Goal: Navigation & Orientation: Find specific page/section

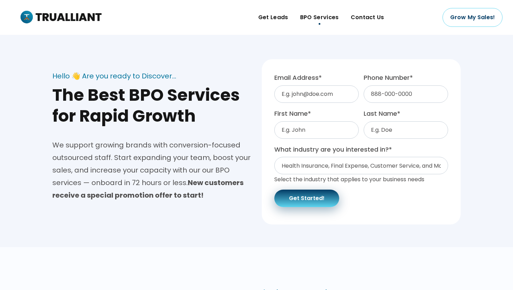
click at [318, 16] on span "BPO Services" at bounding box center [319, 17] width 39 height 10
